Goal: Check status: Check status

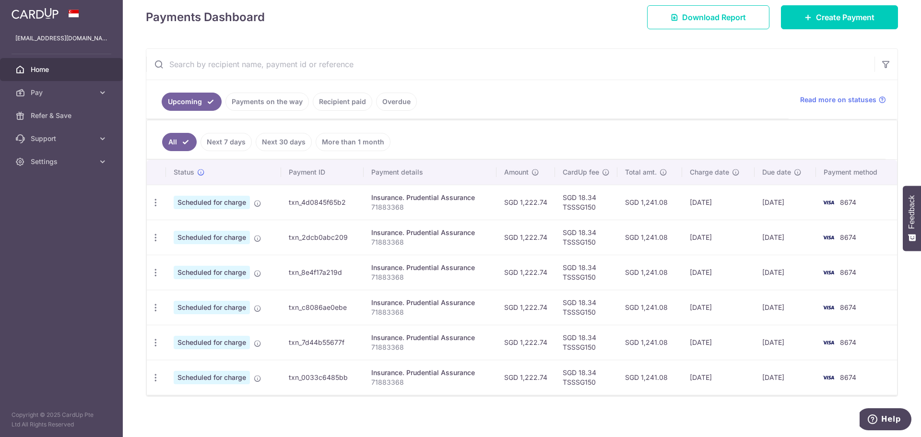
scroll to position [142, 0]
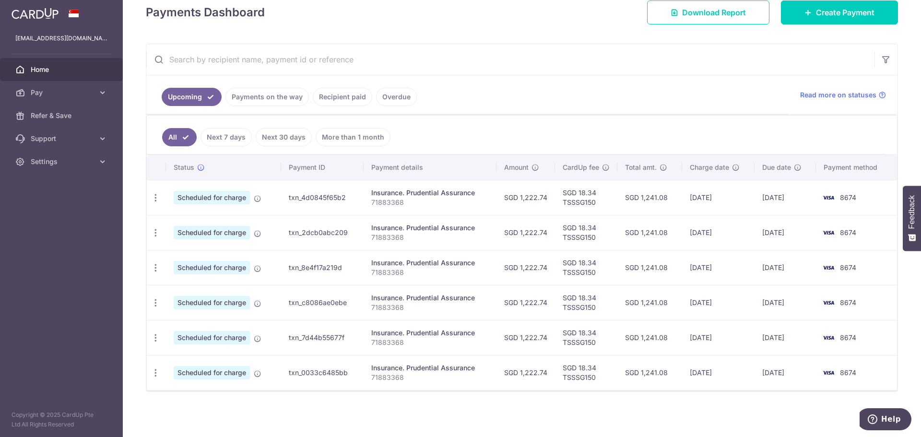
click at [329, 103] on link "Recipient paid" at bounding box center [342, 97] width 59 height 18
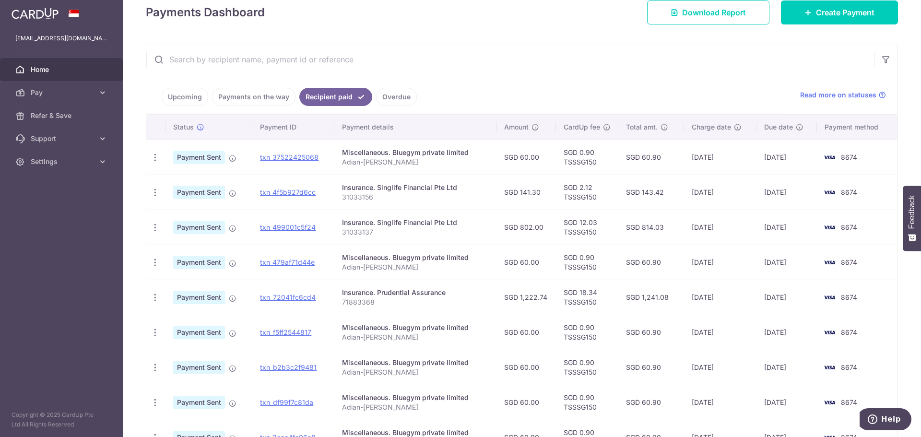
scroll to position [144, 0]
